Goal: Task Accomplishment & Management: Manage account settings

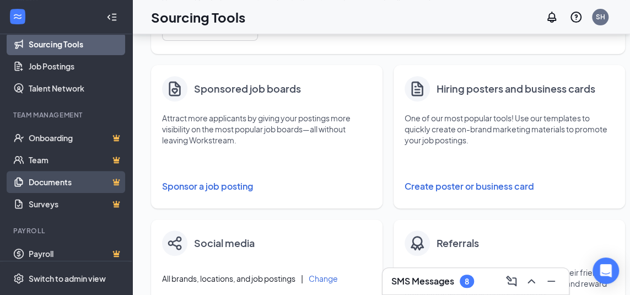
scroll to position [276, 0]
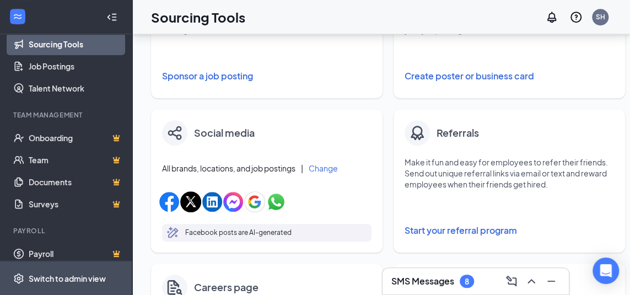
click at [66, 284] on div "Switch to admin view" at bounding box center [67, 278] width 77 height 11
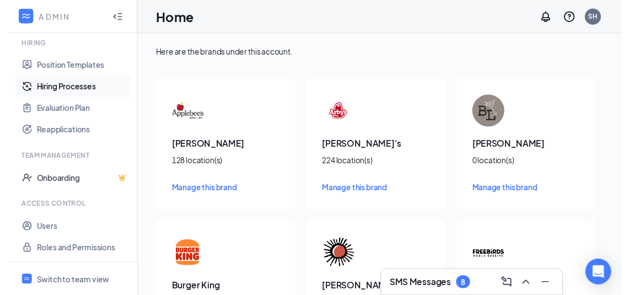
scroll to position [249, 0]
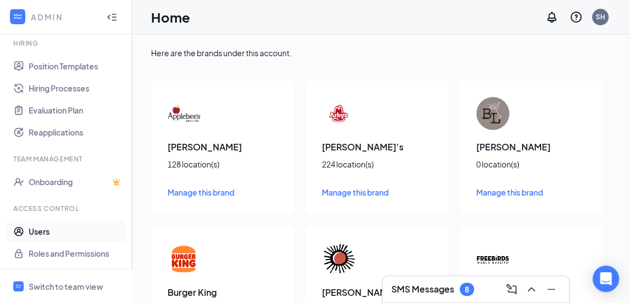
click at [56, 227] on link "Users" at bounding box center [76, 232] width 94 height 22
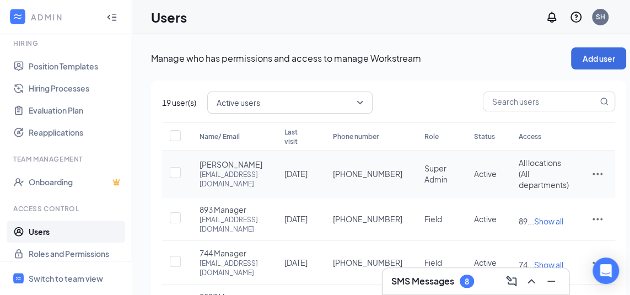
click at [604, 180] on icon "ActionsIcon" at bounding box center [597, 173] width 13 height 13
click at [590, 201] on span "Edit user" at bounding box center [578, 202] width 68 height 12
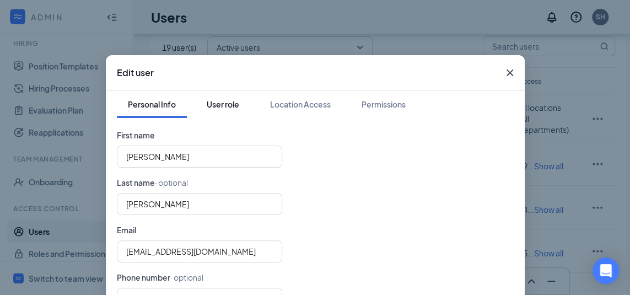
click at [231, 104] on div "User role" at bounding box center [223, 104] width 33 height 11
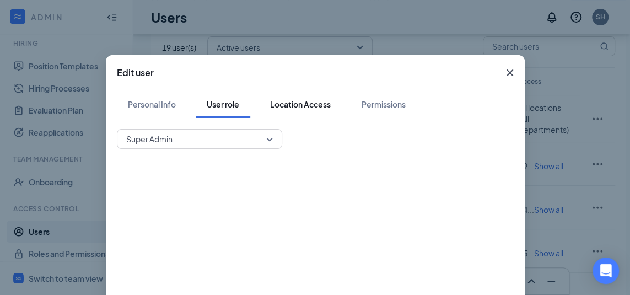
click at [283, 109] on div "Location Access" at bounding box center [300, 104] width 61 height 11
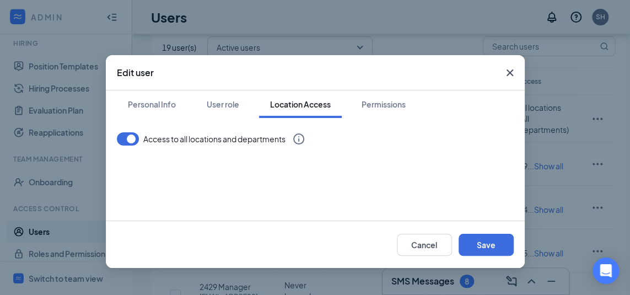
click at [347, 104] on div "Personal Info User role Location Access Permissions" at bounding box center [315, 104] width 397 height 28
click at [368, 106] on div "Permissions" at bounding box center [384, 104] width 44 height 11
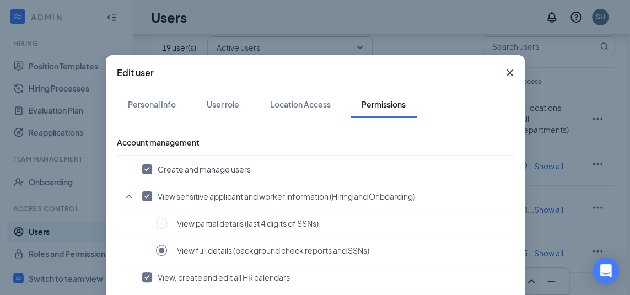
click at [506, 76] on icon "Cross" at bounding box center [509, 72] width 7 height 7
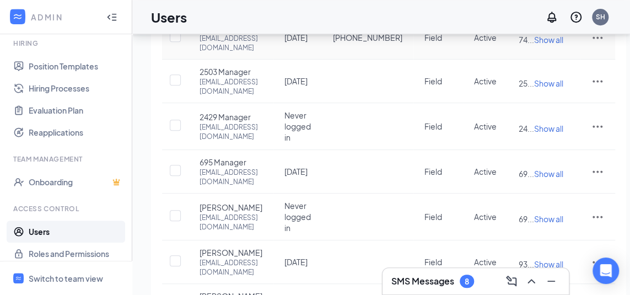
scroll to position [390, 0]
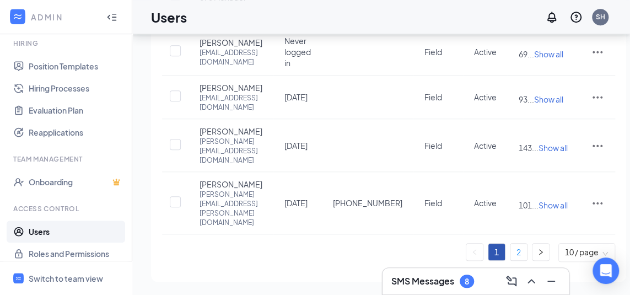
click at [527, 250] on link "2" at bounding box center [519, 252] width 17 height 17
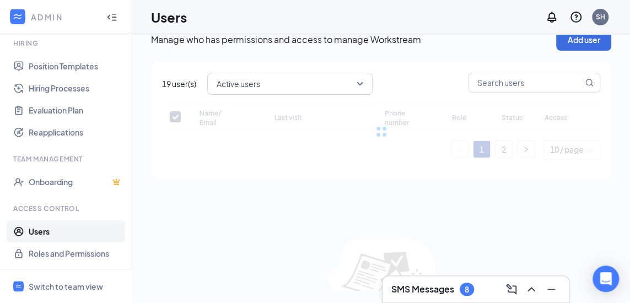
checkbox input "false"
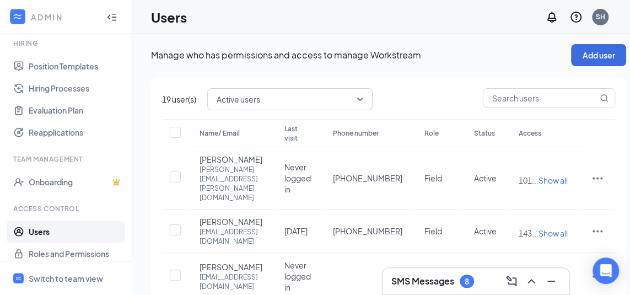
scroll to position [0, 0]
